Goal: Information Seeking & Learning: Learn about a topic

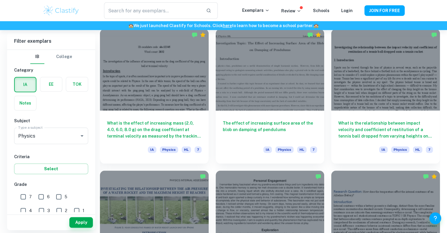
scroll to position [593, 0]
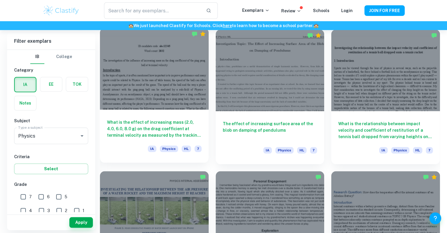
click at [170, 120] on h6 "What is the effect of increasing mass (2.0, 4.0, 6.0, 8.0 g) on the drag coeffi…" at bounding box center [154, 128] width 95 height 19
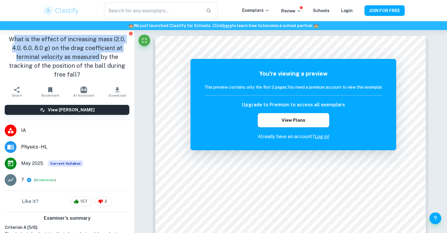
drag, startPoint x: 11, startPoint y: 37, endPoint x: 98, endPoint y: 60, distance: 89.2
click at [98, 60] on h1 "What is the effect of increasing mass (2.0, 4.0, 6.0, 8.0 g) on the drag coeffi…" at bounding box center [67, 57] width 125 height 44
